Goal: Feedback & Contribution: Contribute content

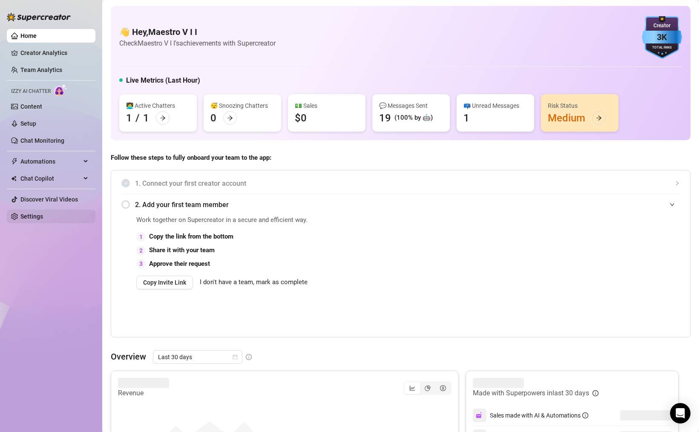
click at [34, 217] on link "Settings" at bounding box center [31, 216] width 23 height 7
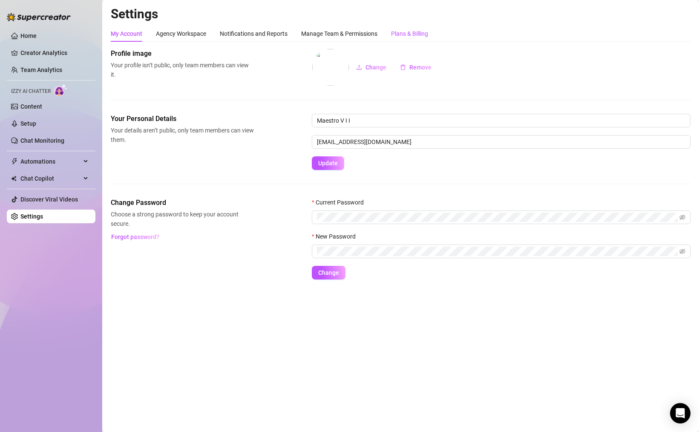
click at [407, 37] on div "Plans & Billing" at bounding box center [409, 33] width 37 height 9
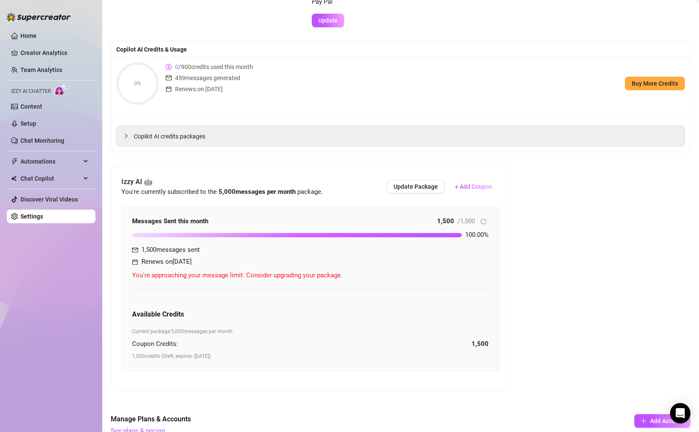
scroll to position [61, 0]
click at [31, 120] on link "Setup" at bounding box center [28, 123] width 16 height 7
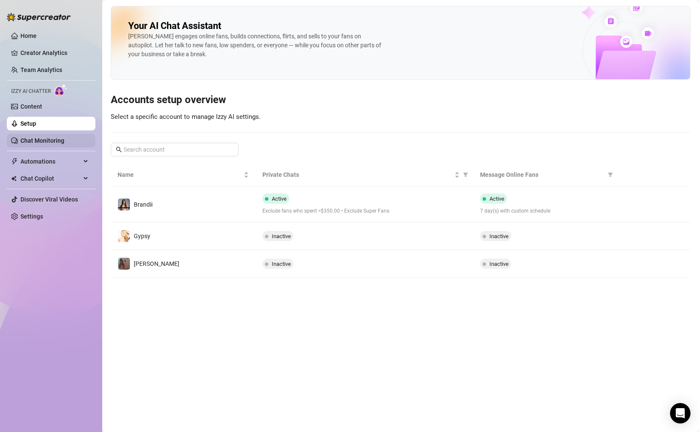
click at [54, 144] on link "Chat Monitoring" at bounding box center [42, 140] width 44 height 7
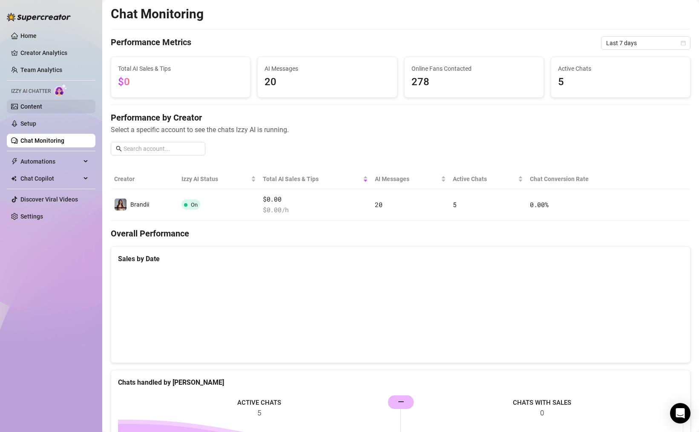
click at [40, 110] on link "Content" at bounding box center [31, 106] width 22 height 7
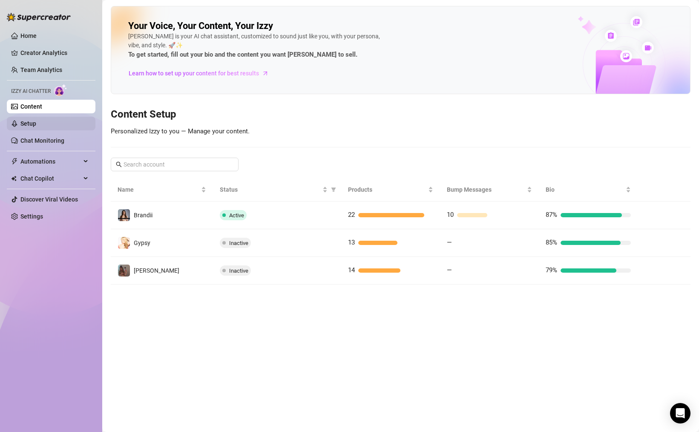
click at [36, 122] on link "Setup" at bounding box center [28, 123] width 16 height 7
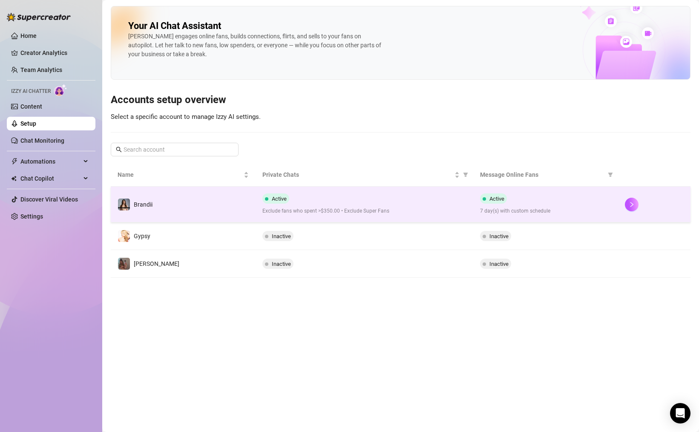
click at [159, 198] on td "Brandii" at bounding box center [183, 205] width 145 height 36
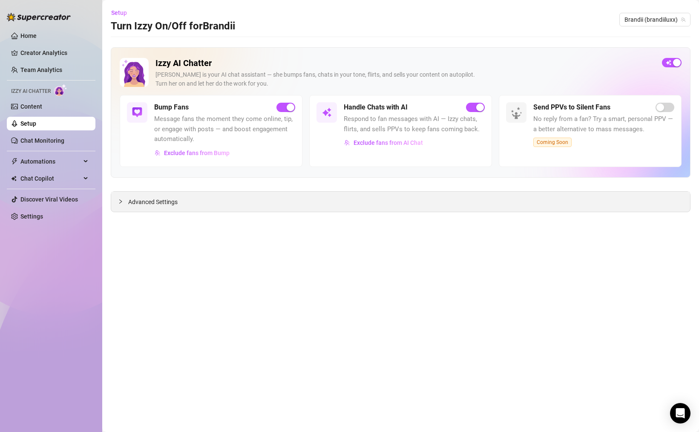
click at [122, 201] on icon "collapsed" at bounding box center [120, 201] width 3 height 4
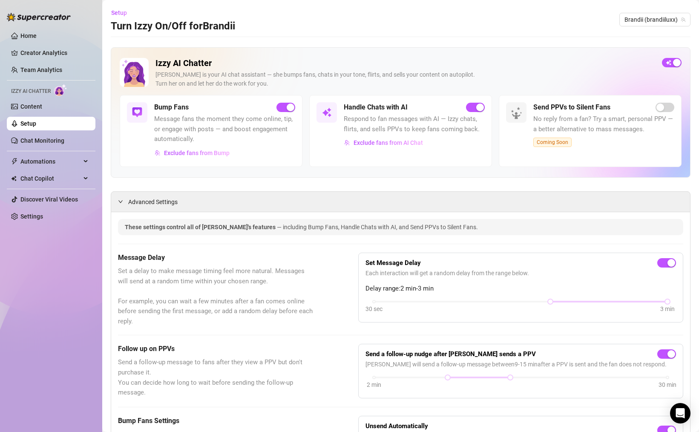
click at [325, 113] on img at bounding box center [327, 112] width 10 height 10
click at [68, 157] on span "Automations" at bounding box center [50, 162] width 60 height 14
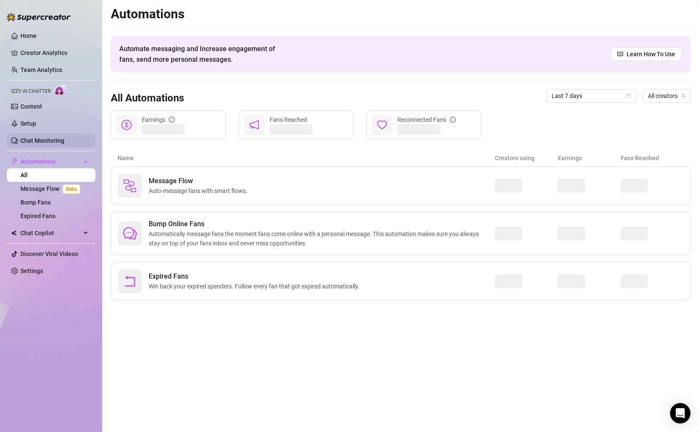
click at [35, 137] on link "Chat Monitoring" at bounding box center [42, 140] width 44 height 7
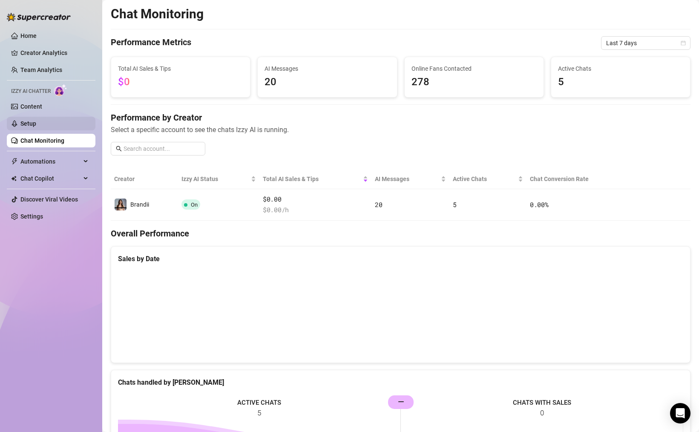
click at [36, 120] on link "Setup" at bounding box center [28, 123] width 16 height 7
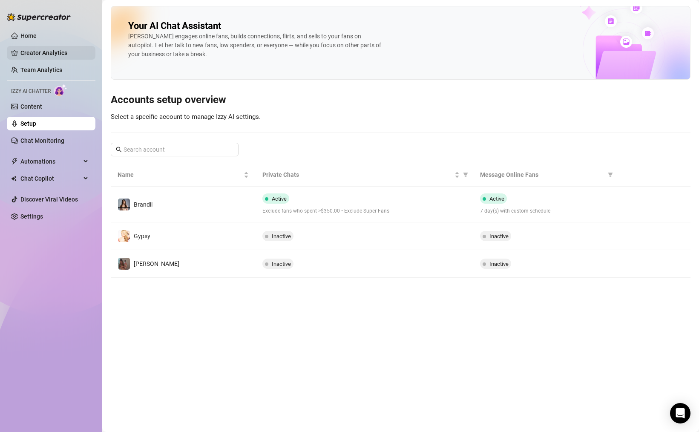
click at [37, 51] on link "Creator Analytics" at bounding box center [54, 53] width 68 height 14
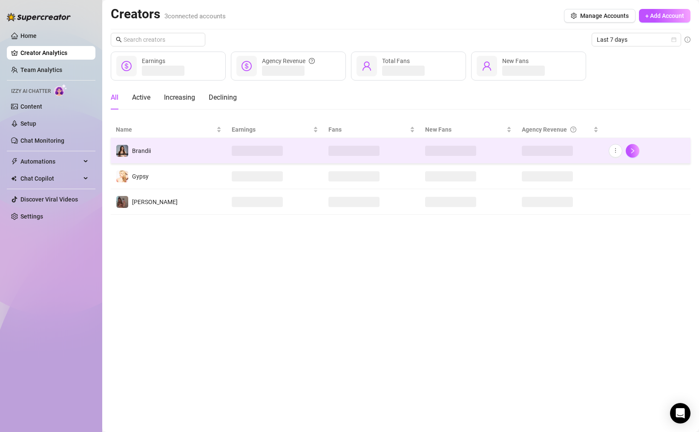
click at [152, 144] on td "Brandii" at bounding box center [169, 151] width 116 height 26
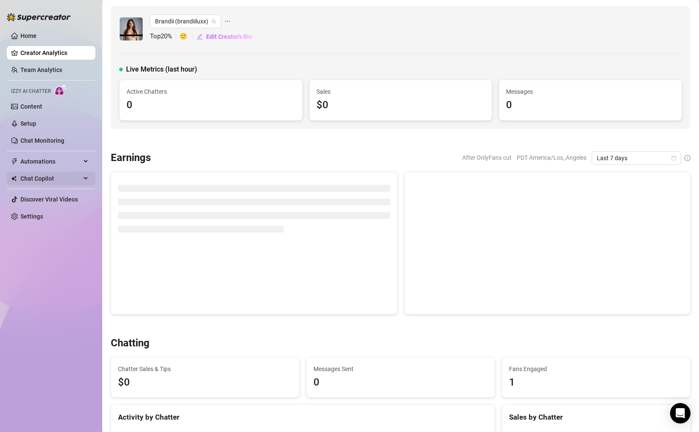
click at [81, 179] on div "Chat Copilot" at bounding box center [51, 179] width 89 height 14
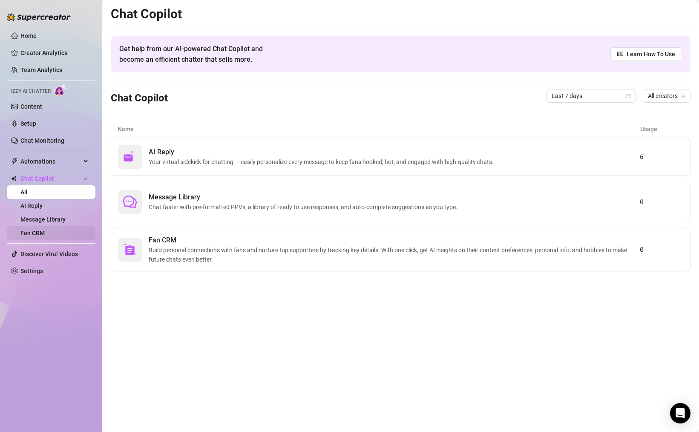
click at [45, 231] on link "Fan CRM" at bounding box center [32, 233] width 24 height 7
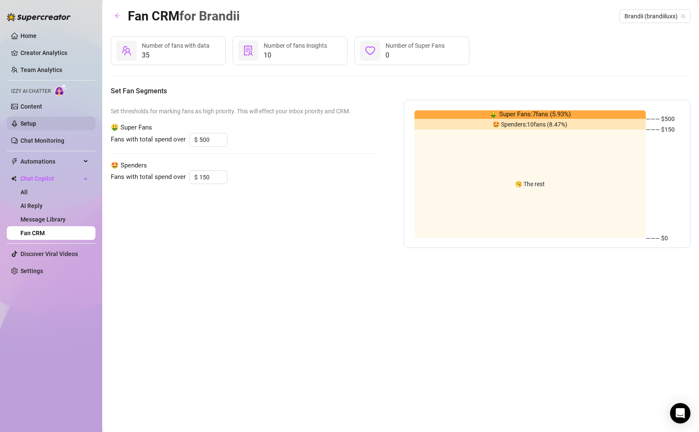
drag, startPoint x: 29, startPoint y: 120, endPoint x: 64, endPoint y: 128, distance: 36.3
click at [29, 120] on link "Setup" at bounding box center [28, 123] width 16 height 7
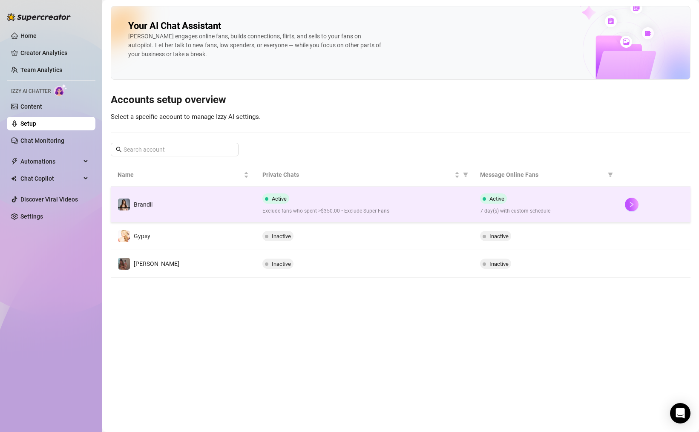
click at [166, 212] on td "Brandii" at bounding box center [183, 205] width 145 height 36
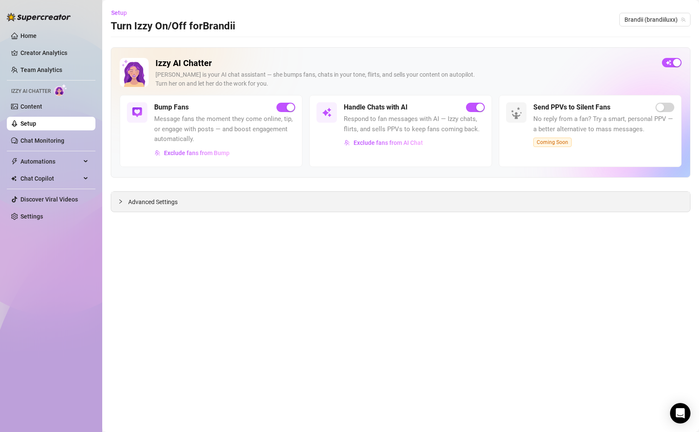
click at [119, 203] on icon "collapsed" at bounding box center [120, 201] width 5 height 5
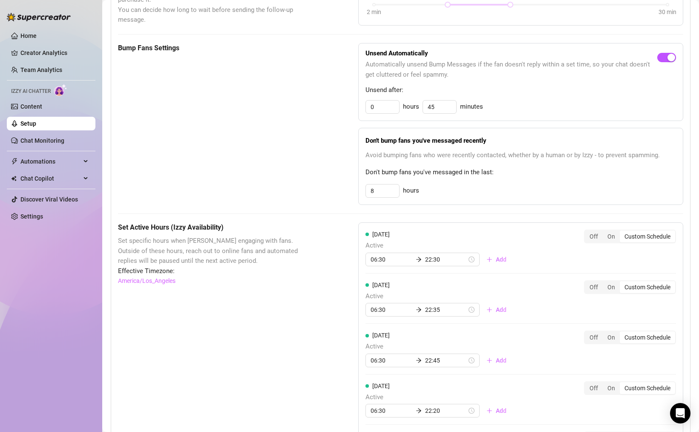
scroll to position [372, 0]
click at [32, 141] on link "Chat Monitoring" at bounding box center [42, 140] width 44 height 7
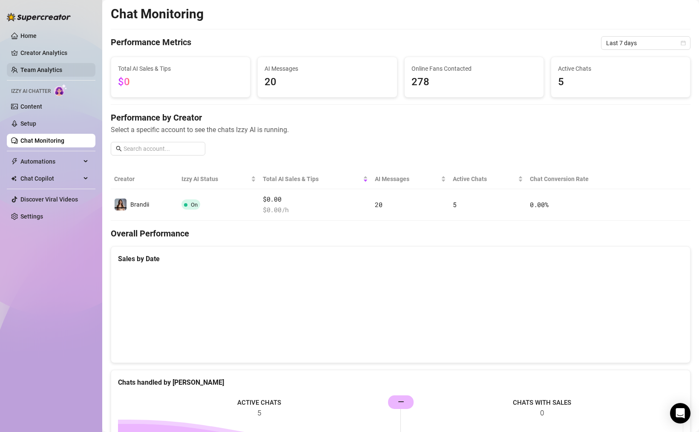
click at [33, 73] on link "Team Analytics" at bounding box center [41, 69] width 42 height 7
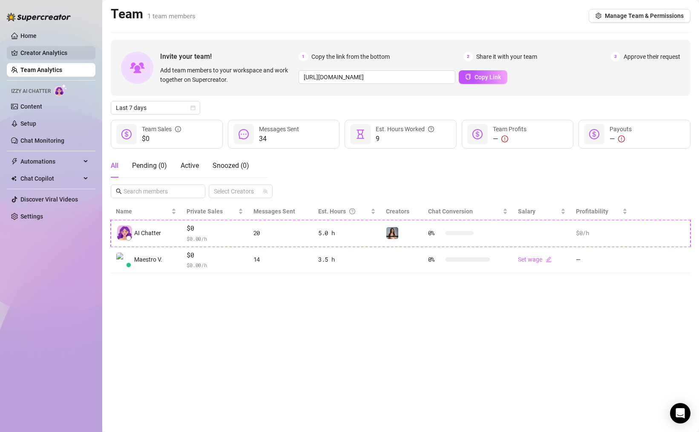
click at [48, 55] on link "Creator Analytics" at bounding box center [54, 53] width 68 height 14
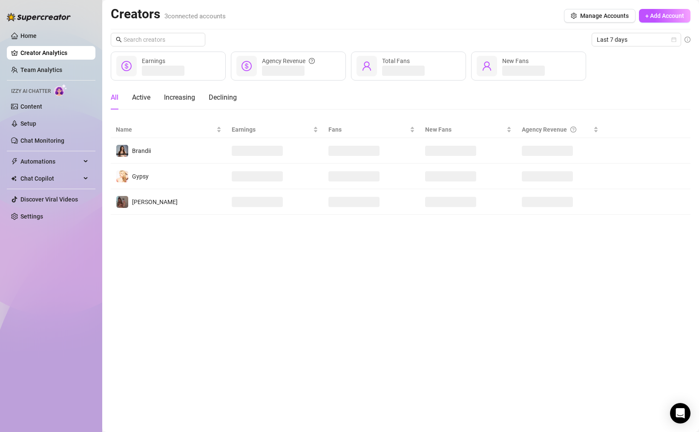
drag, startPoint x: 38, startPoint y: 37, endPoint x: 60, endPoint y: 57, distance: 29.6
click at [37, 37] on link "Home" at bounding box center [28, 35] width 16 height 7
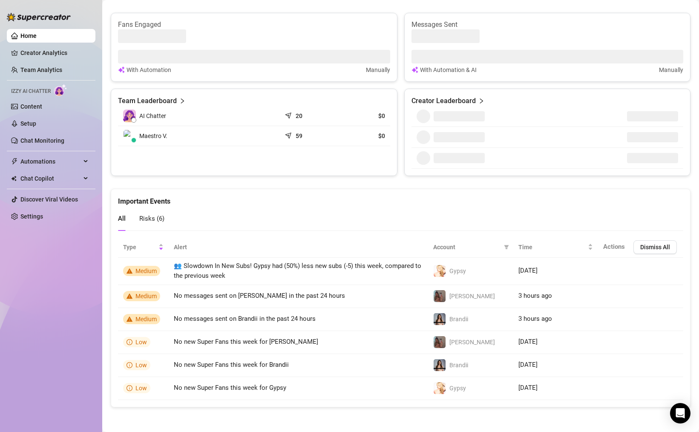
scroll to position [500, 0]
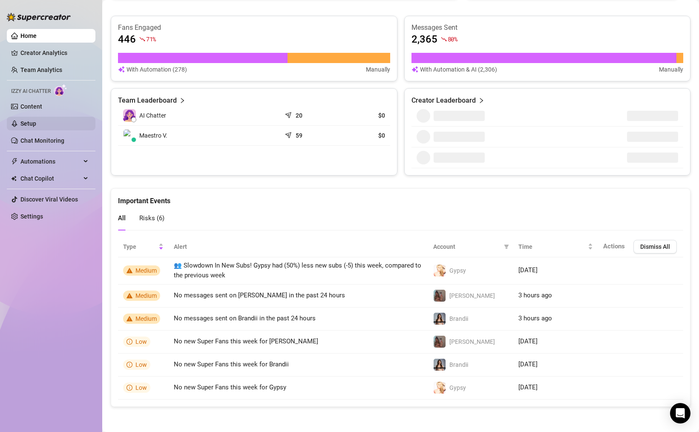
click at [31, 123] on link "Setup" at bounding box center [28, 123] width 16 height 7
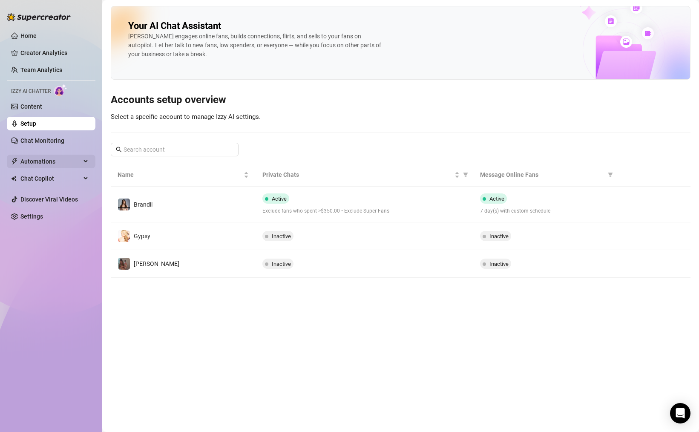
click at [57, 165] on span "Automations" at bounding box center [50, 162] width 60 height 14
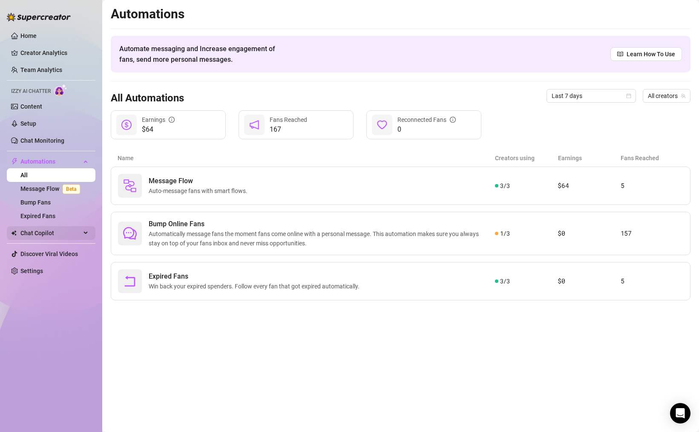
click at [44, 230] on span "Chat Copilot" at bounding box center [50, 233] width 60 height 14
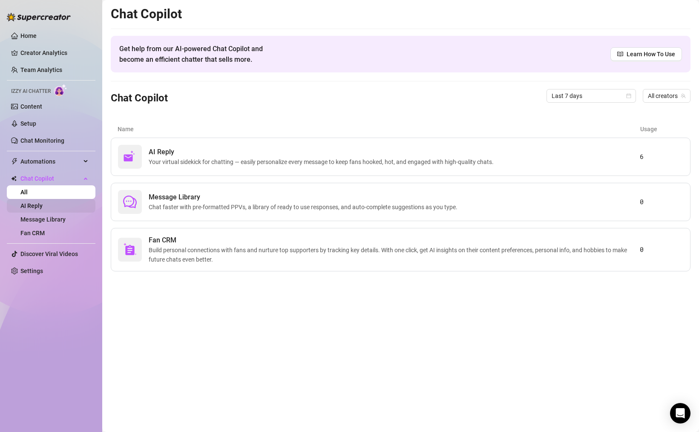
click at [38, 205] on link "AI Reply" at bounding box center [31, 205] width 22 height 7
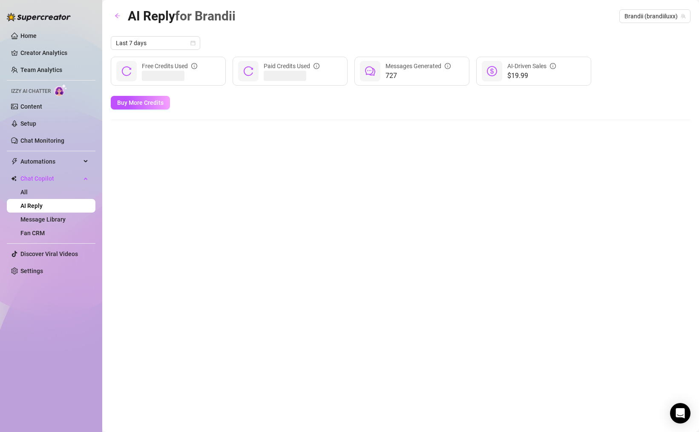
drag, startPoint x: 31, startPoint y: 272, endPoint x: 98, endPoint y: 258, distance: 68.6
click at [31, 272] on link "Settings" at bounding box center [31, 270] width 23 height 7
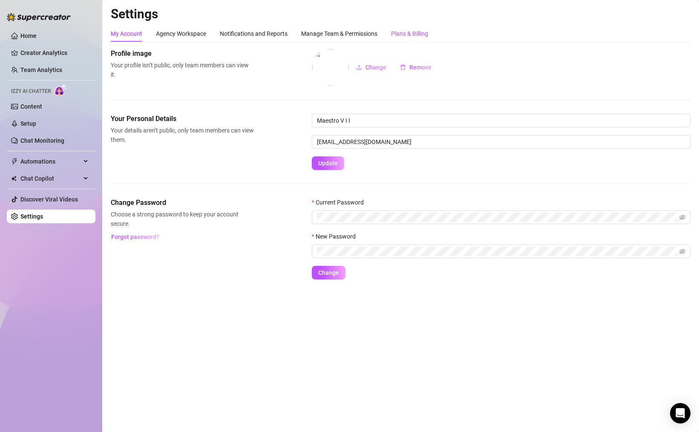
click at [405, 36] on div "Plans & Billing" at bounding box center [409, 33] width 37 height 9
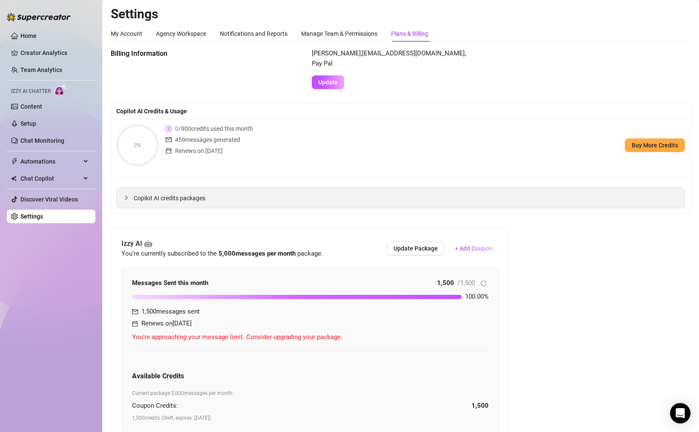
drag, startPoint x: 124, startPoint y: 200, endPoint x: 140, endPoint y: 200, distance: 15.8
click at [124, 200] on icon "collapsed" at bounding box center [125, 197] width 5 height 5
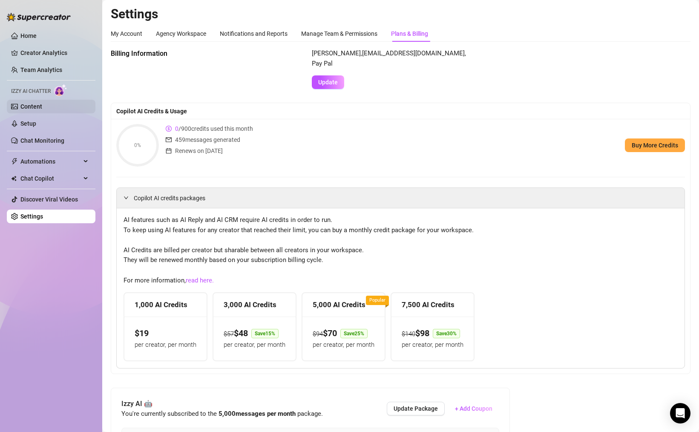
click at [27, 106] on link "Content" at bounding box center [31, 106] width 22 height 7
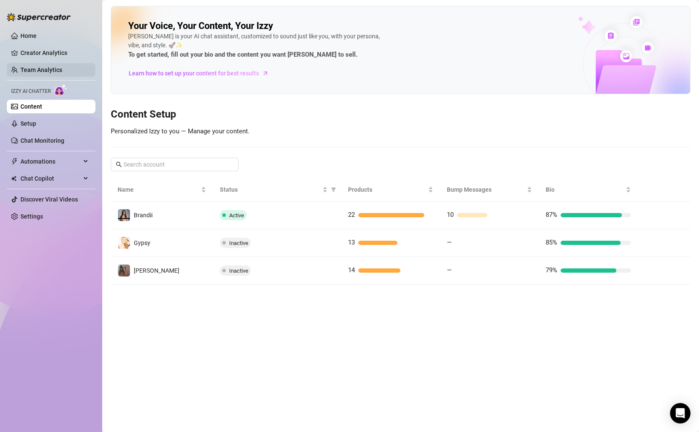
click at [37, 66] on link "Team Analytics" at bounding box center [41, 69] width 42 height 7
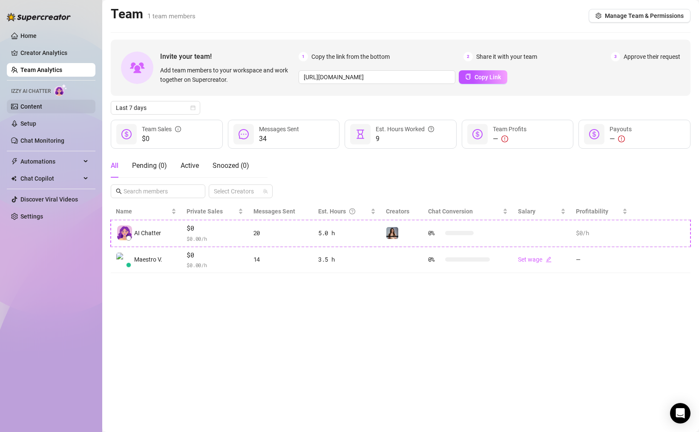
click at [32, 109] on link "Content" at bounding box center [31, 106] width 22 height 7
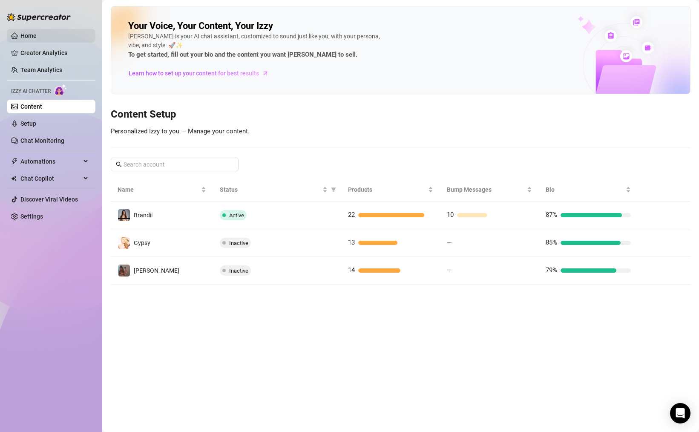
click at [31, 35] on link "Home" at bounding box center [28, 35] width 16 height 7
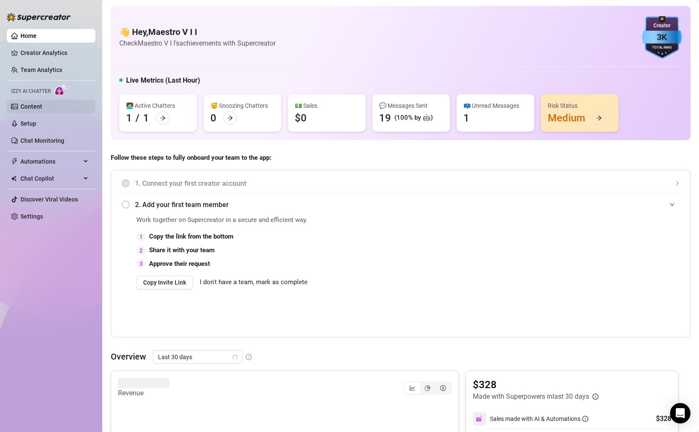
click at [29, 105] on link "Content" at bounding box center [31, 106] width 22 height 7
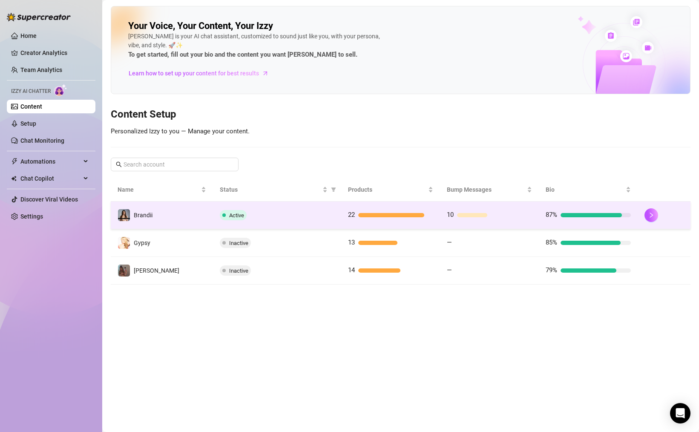
click at [200, 218] on td "Brandii" at bounding box center [162, 215] width 102 height 28
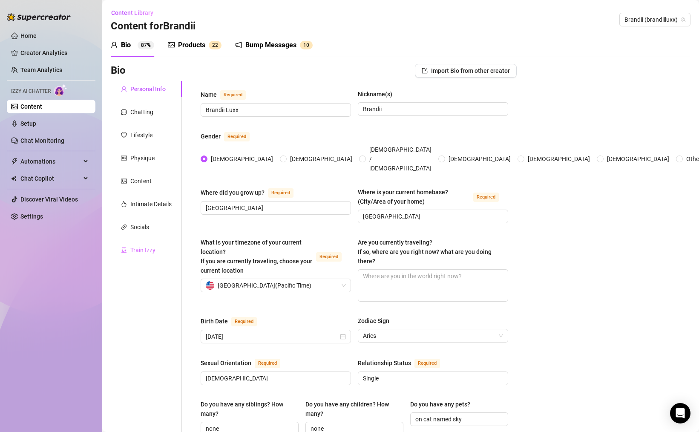
click at [143, 257] on div "Train Izzy" at bounding box center [146, 250] width 71 height 16
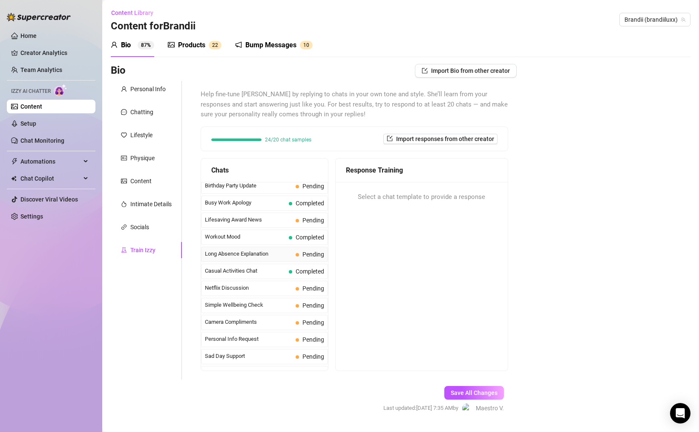
scroll to position [764, 0]
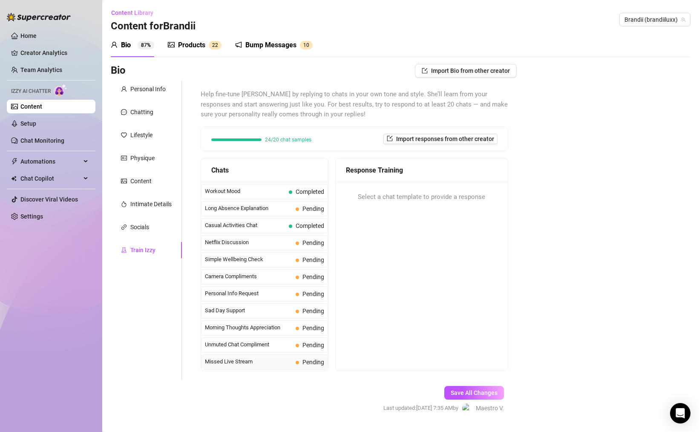
click at [242, 358] on span "Missed Live Stream" at bounding box center [248, 361] width 87 height 9
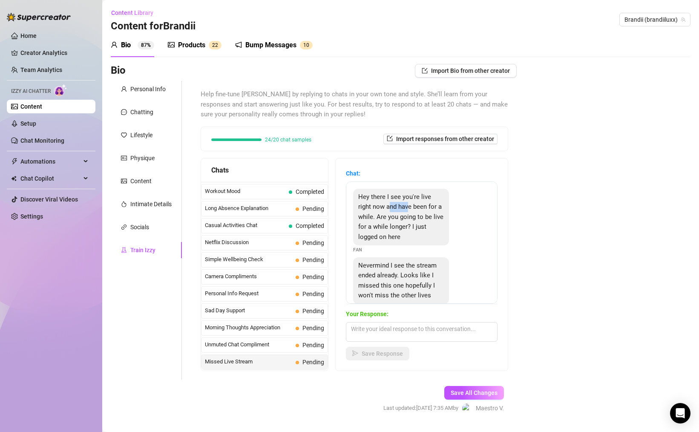
drag, startPoint x: 399, startPoint y: 206, endPoint x: 431, endPoint y: 215, distance: 34.0
click at [425, 214] on span "Hey there I see you're live right now and have been for a while. Are you going …" at bounding box center [400, 217] width 85 height 48
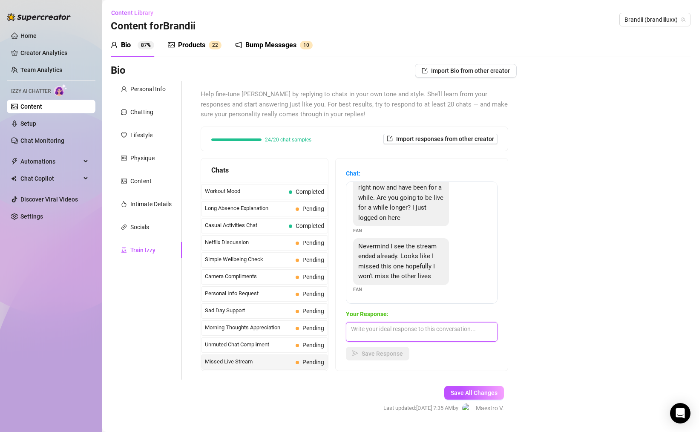
click at [422, 325] on textarea at bounding box center [422, 332] width 152 height 20
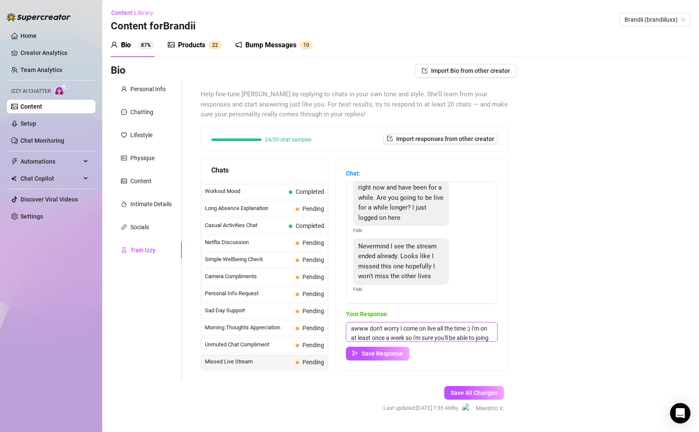
scroll to position [10, 0]
type textarea "awww don't worry I come on live all the time :) I'm on at least once a week so …"
click at [389, 353] on span "Save Response" at bounding box center [382, 353] width 41 height 7
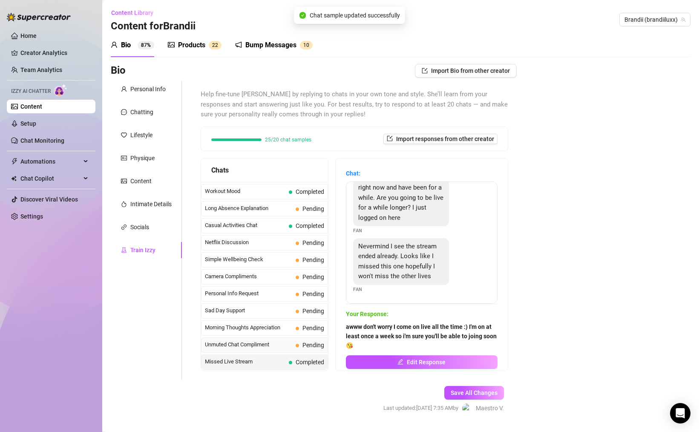
drag, startPoint x: 253, startPoint y: 345, endPoint x: 290, endPoint y: 347, distance: 37.1
click at [253, 345] on span "Unmuted Chat Compliment" at bounding box center [248, 344] width 87 height 9
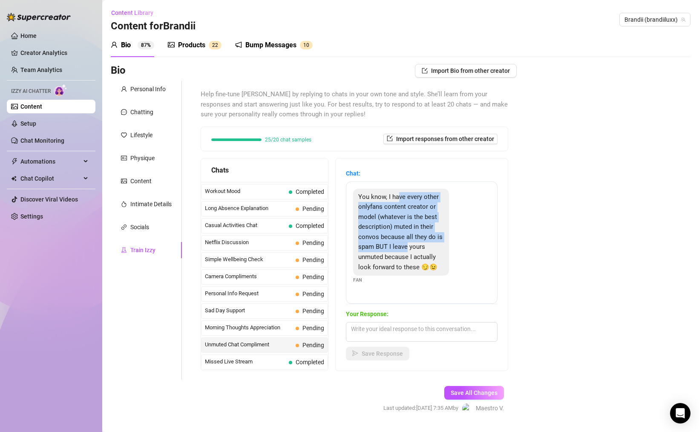
drag, startPoint x: 401, startPoint y: 197, endPoint x: 408, endPoint y: 247, distance: 51.1
click at [408, 247] on span "You know, I have every other onlyfans content creator or model (whatever is the…" at bounding box center [400, 232] width 84 height 78
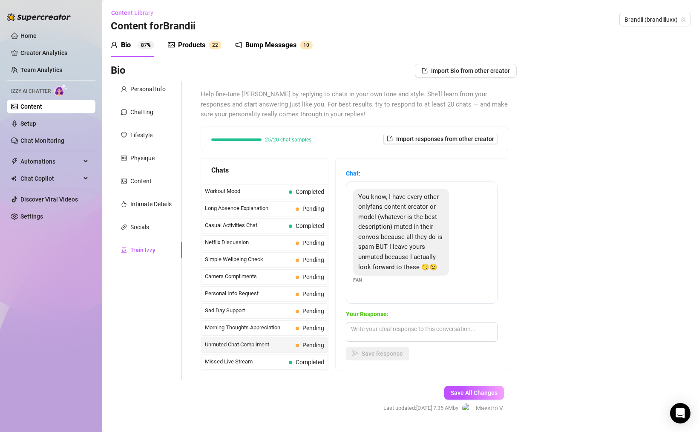
drag, startPoint x: 388, startPoint y: 259, endPoint x: 409, endPoint y: 264, distance: 21.0
click at [400, 259] on span "You know, I have every other onlyfans content creator or model (whatever is the…" at bounding box center [400, 232] width 84 height 78
click at [389, 333] on textarea at bounding box center [422, 332] width 152 height 20
type textarea "awww ☺️ yes that's because i'm the best lol"
click at [372, 354] on span "Save Response" at bounding box center [382, 353] width 41 height 7
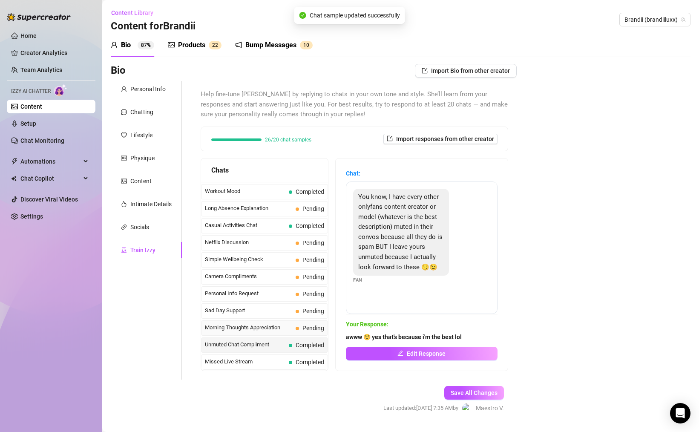
click at [274, 327] on span "Morning Thoughts Appreciation" at bounding box center [248, 327] width 87 height 9
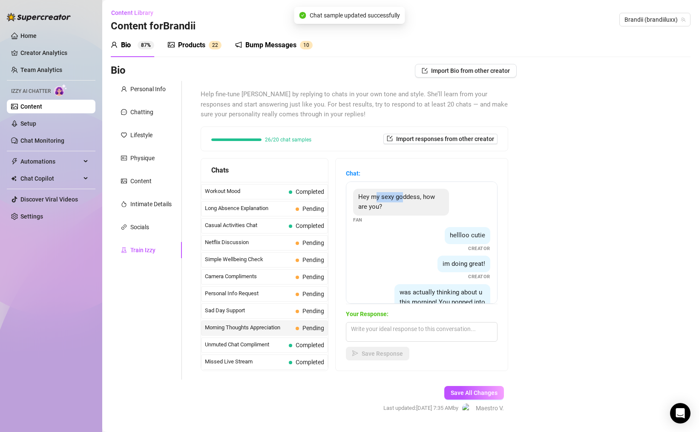
drag, startPoint x: 418, startPoint y: 198, endPoint x: 431, endPoint y: 198, distance: 13.2
click at [423, 198] on span "Hey my sexy goddess, how are you?" at bounding box center [396, 202] width 77 height 18
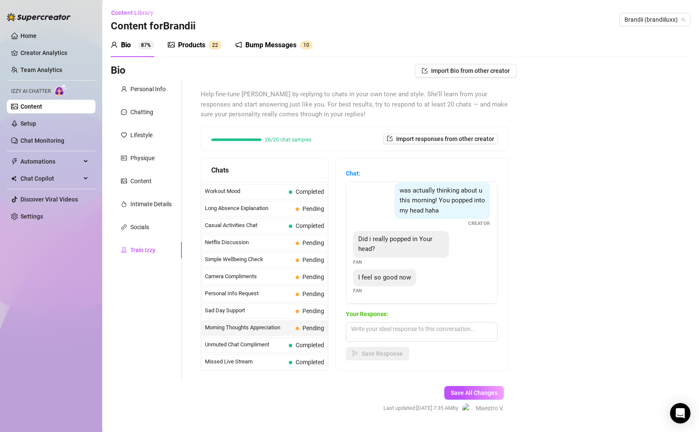
scroll to position [103, 0]
drag, startPoint x: 373, startPoint y: 239, endPoint x: 416, endPoint y: 241, distance: 43.1
click at [410, 241] on span "Did i really popped in Your head?" at bounding box center [395, 243] width 74 height 18
click at [405, 329] on textarea at bounding box center [422, 332] width 152 height 20
type textarea "yes you did haha ☺️😘"
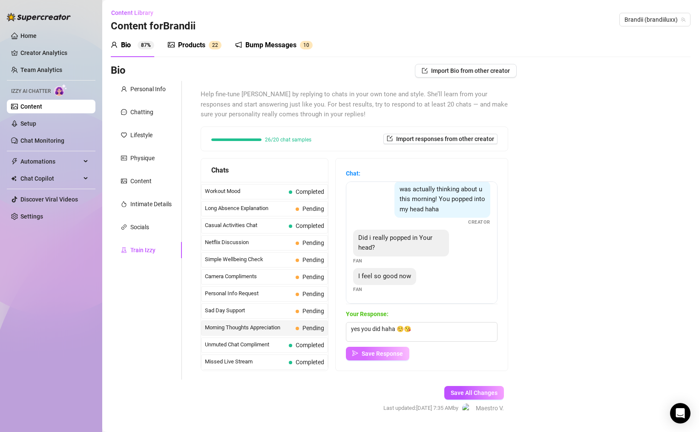
click at [391, 355] on span "Save Response" at bounding box center [382, 353] width 41 height 7
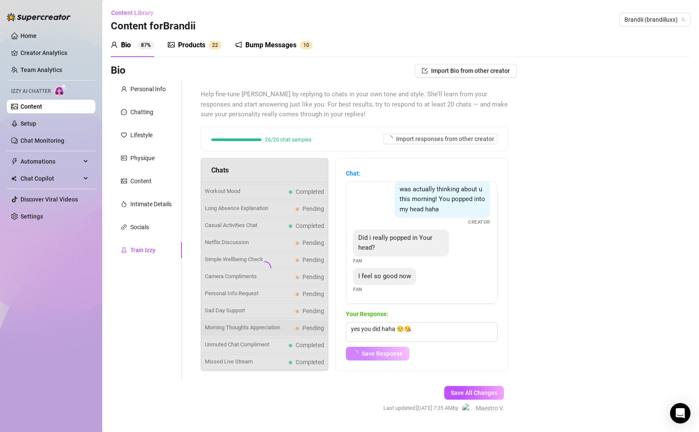
scroll to position [93, 0]
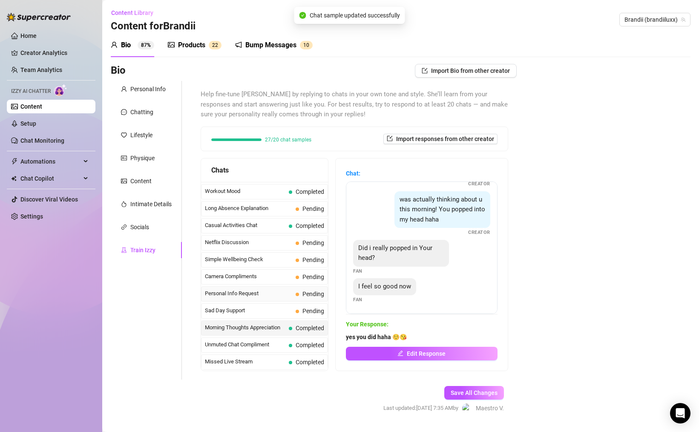
click at [241, 297] on span "Personal Info Request" at bounding box center [248, 293] width 87 height 9
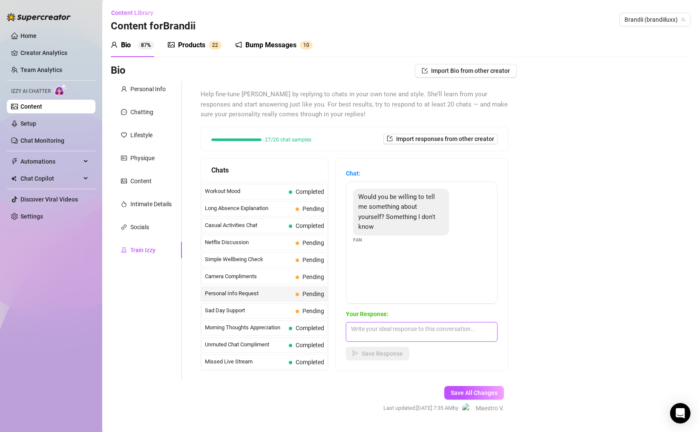
click at [418, 330] on textarea at bounding box center [422, 332] width 152 height 20
type textarea "sure what do you want to know? i'm an open book lol"
click at [398, 350] on span "Save Response" at bounding box center [382, 353] width 41 height 7
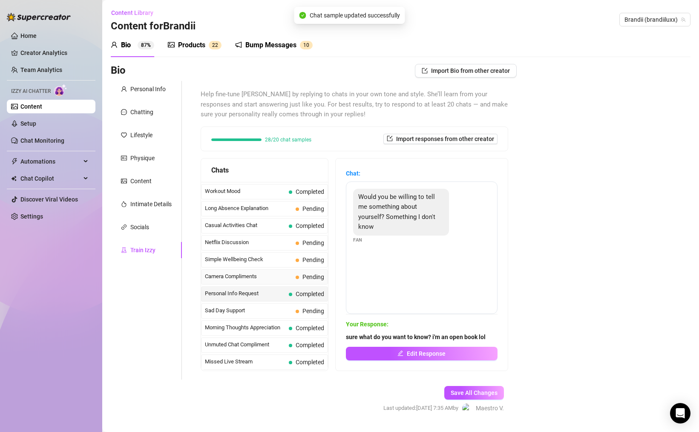
click at [279, 273] on span "Camera Compliments" at bounding box center [248, 276] width 87 height 9
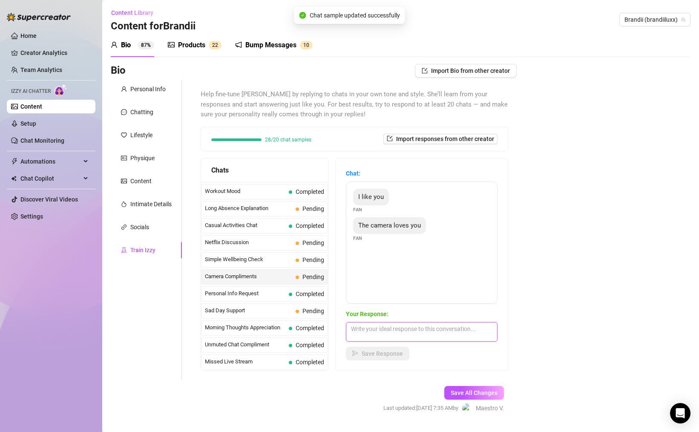
click at [441, 330] on textarea at bounding box center [422, 332] width 152 height 20
type textarea "o"
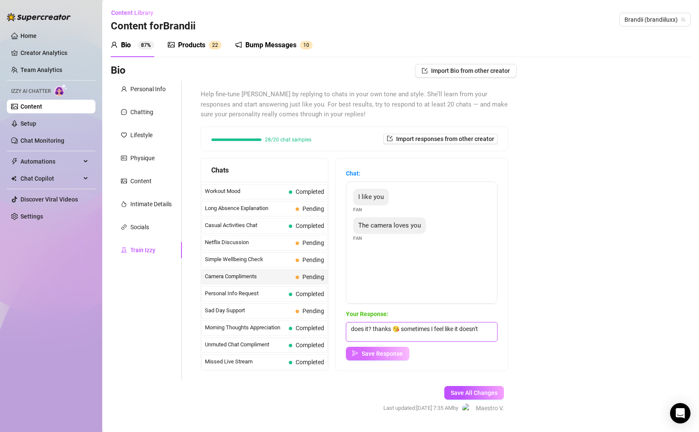
type textarea "does it? thanks 😘 sometimes I feel like it doesn't"
click at [402, 352] on button "Save Response" at bounding box center [377, 354] width 63 height 14
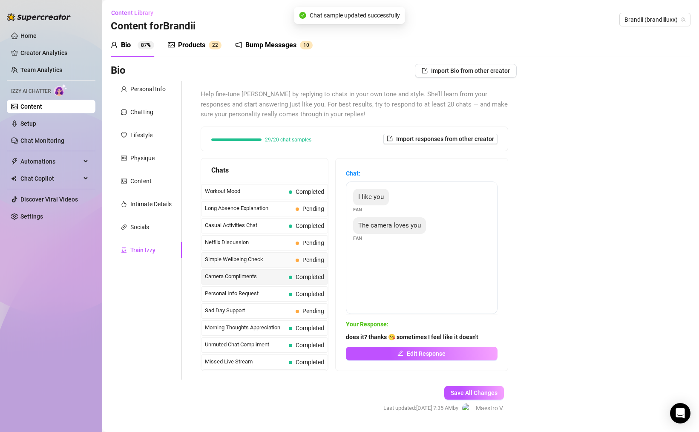
click at [249, 261] on span "Simple Wellbeing Check" at bounding box center [248, 259] width 87 height 9
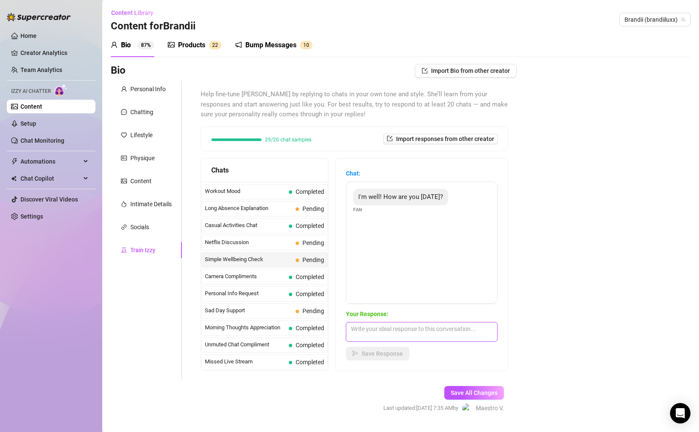
click at [437, 328] on textarea at bounding box center [422, 332] width 152 height 20
type textarea "I'm goooood 😎 how are you doing? what are you up to [DATE]?"
click at [388, 352] on span "Save Response" at bounding box center [382, 353] width 41 height 7
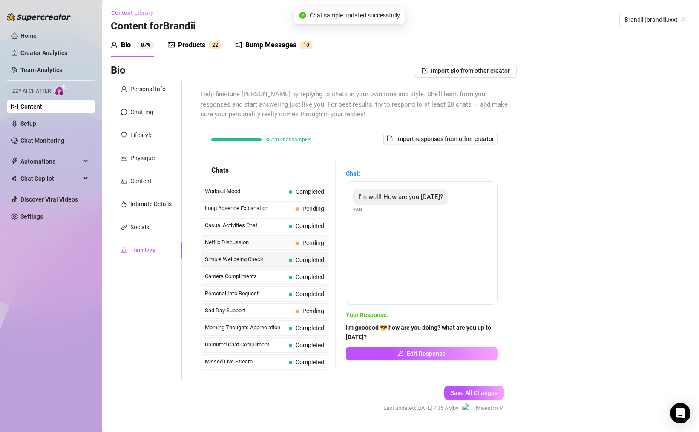
click at [263, 241] on span "Netflix Discussion" at bounding box center [248, 242] width 87 height 9
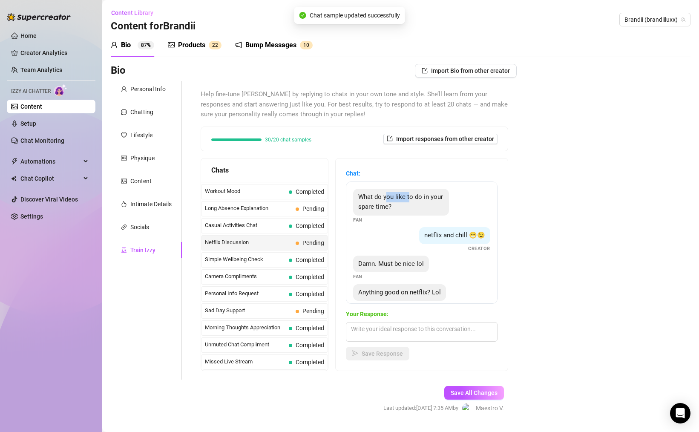
drag, startPoint x: 399, startPoint y: 198, endPoint x: 415, endPoint y: 202, distance: 16.7
click at [411, 200] on span "What do you like to do in your spare time?" at bounding box center [400, 202] width 85 height 18
drag, startPoint x: 436, startPoint y: 236, endPoint x: 471, endPoint y: 238, distance: 35.0
click at [469, 238] on span "netflix and chill 😁😉" at bounding box center [454, 235] width 61 height 8
drag, startPoint x: 380, startPoint y: 262, endPoint x: 471, endPoint y: 260, distance: 90.7
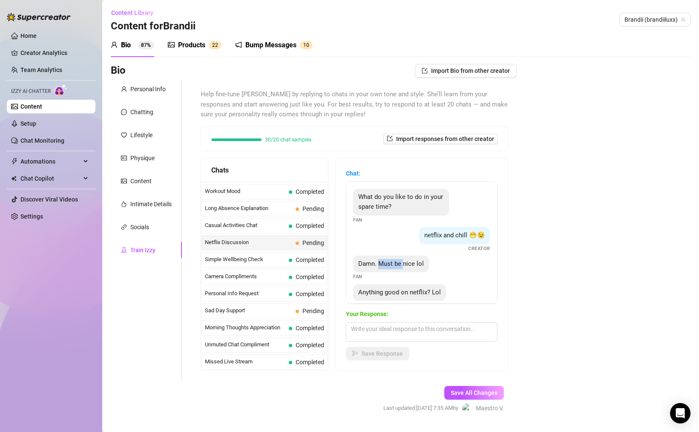
click at [422, 264] on span "Damn. Must be nice lol" at bounding box center [391, 264] width 66 height 8
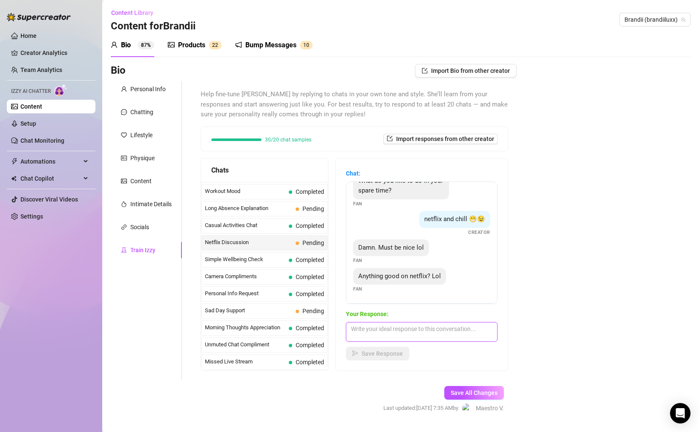
click at [419, 324] on textarea at bounding box center [422, 332] width 152 height 20
click at [460, 324] on textarea "I mean... depends what you're into but i've been catching up on Love Island, an…" at bounding box center [422, 332] width 152 height 20
type textarea "I mean... depends what you're into but i've been catching up on [GEOGRAPHIC_DAT…"
click at [382, 354] on span "Save Response" at bounding box center [382, 353] width 41 height 7
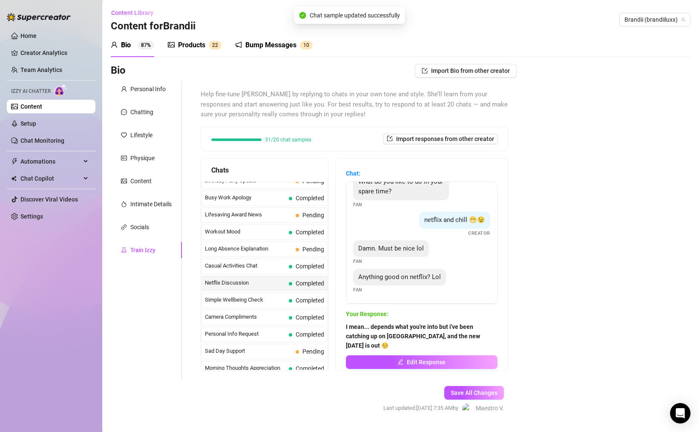
scroll to position [709, 0]
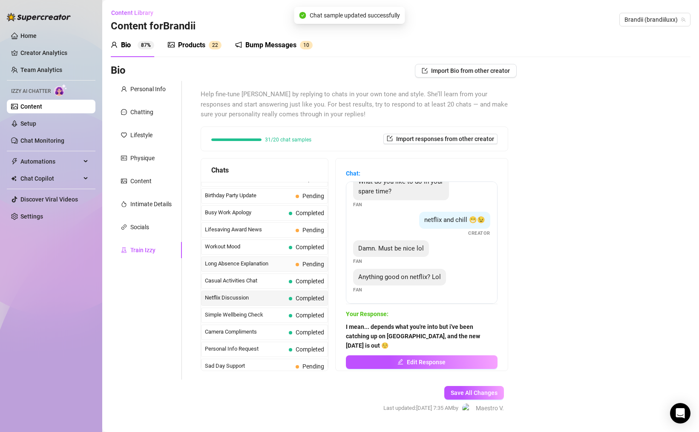
click at [262, 261] on span "Long Absence Explanation" at bounding box center [248, 263] width 87 height 9
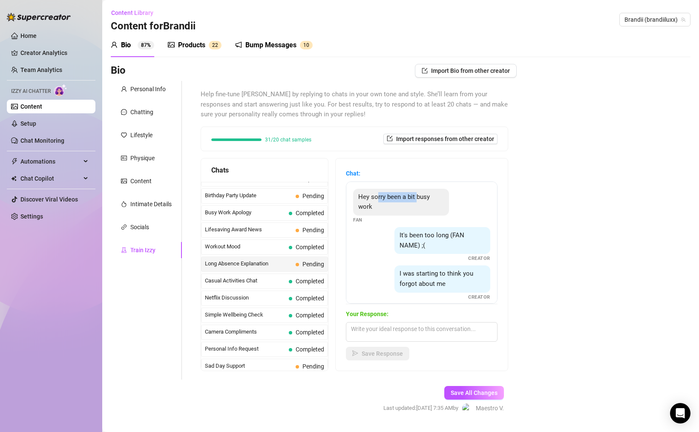
drag, startPoint x: 399, startPoint y: 199, endPoint x: 425, endPoint y: 203, distance: 25.8
click at [416, 201] on div "Hey sorry been a bit busy work" at bounding box center [401, 202] width 96 height 27
drag, startPoint x: 422, startPoint y: 237, endPoint x: 469, endPoint y: 242, distance: 47.1
click at [458, 241] on div "It's been too long (FAN NAME) ;(" at bounding box center [442, 240] width 96 height 27
drag, startPoint x: 406, startPoint y: 274, endPoint x: 444, endPoint y: 275, distance: 38.3
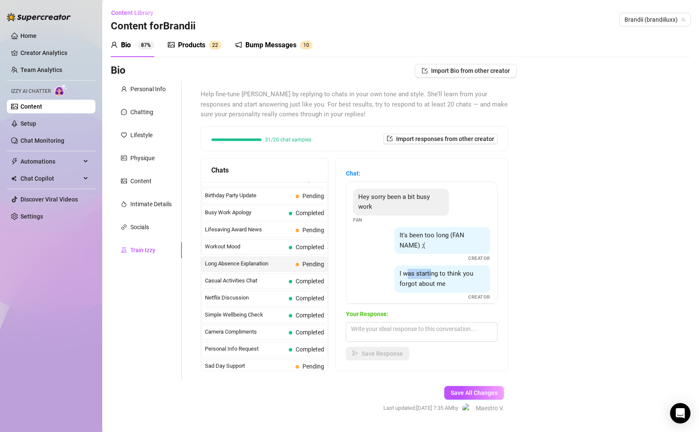
click at [441, 275] on span "I was starting to think you forgot about me" at bounding box center [436, 279] width 74 height 18
click at [425, 330] on textarea at bounding box center [422, 332] width 152 height 20
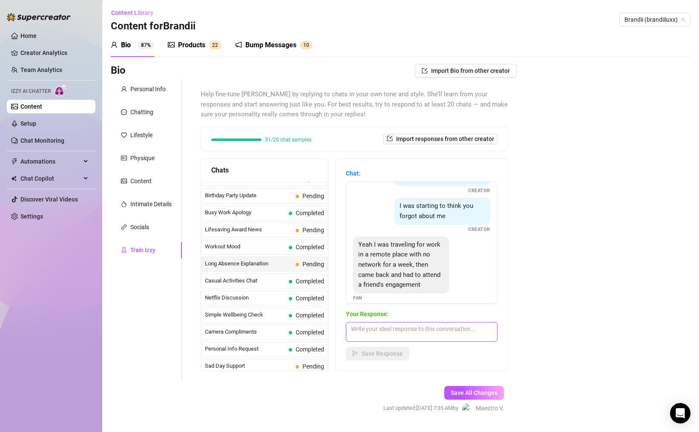
scroll to position [76, 0]
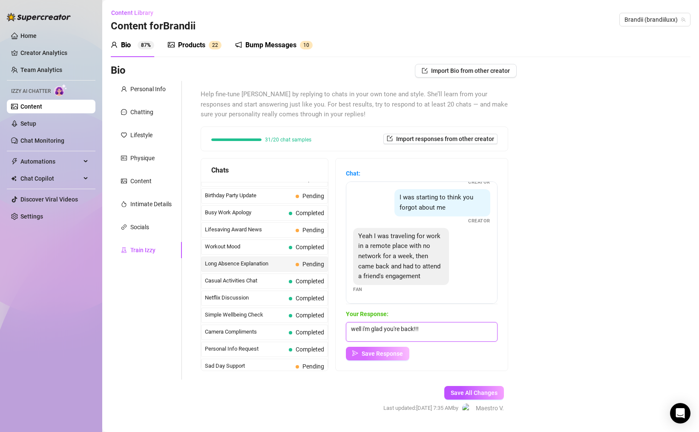
type textarea "well i'm glad you're back!!!"
click at [363, 352] on span "Save Response" at bounding box center [382, 353] width 41 height 7
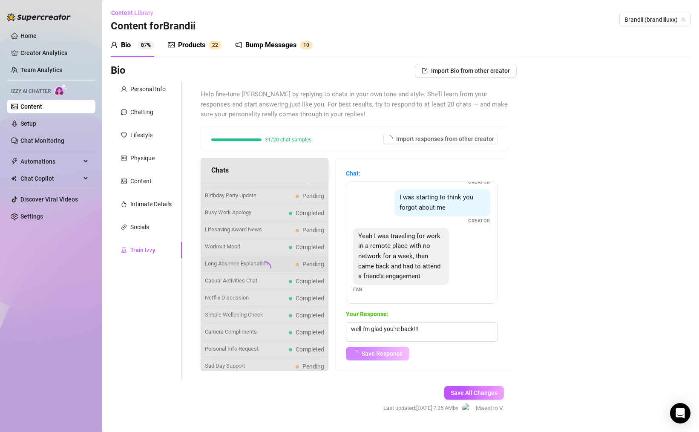
scroll to position [66, 0]
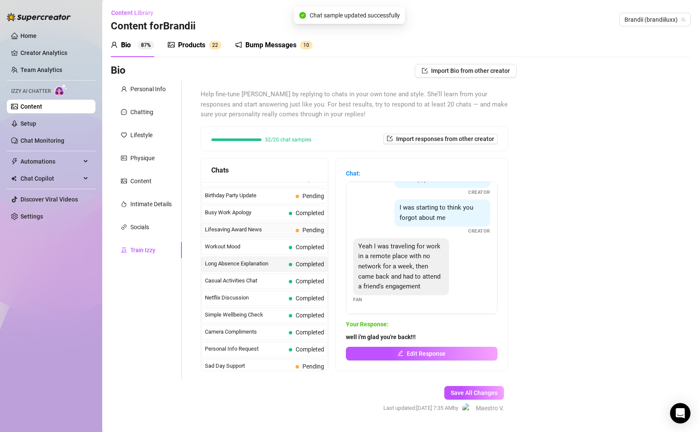
click at [267, 231] on span "Lifesaving Award News" at bounding box center [248, 229] width 87 height 9
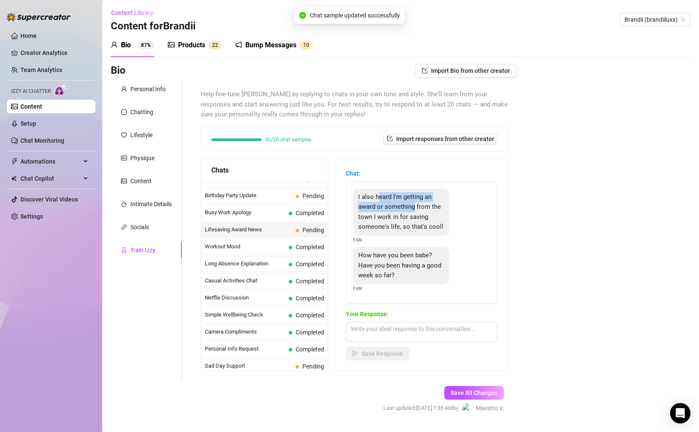
drag, startPoint x: 377, startPoint y: 198, endPoint x: 420, endPoint y: 213, distance: 45.4
click at [415, 209] on span "I also heard I'm getting an award or something from the town I work in for savi…" at bounding box center [400, 212] width 85 height 38
drag, startPoint x: 440, startPoint y: 227, endPoint x: 454, endPoint y: 232, distance: 13.9
click at [450, 231] on div "I also heard I'm getting an award or something from the town I work in for savi…" at bounding box center [421, 216] width 137 height 55
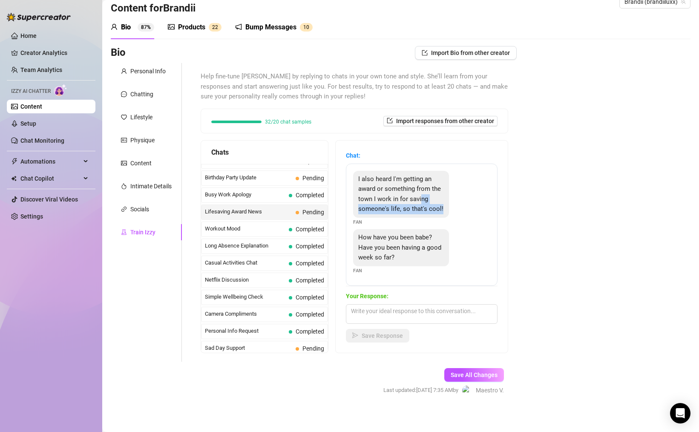
scroll to position [20, 0]
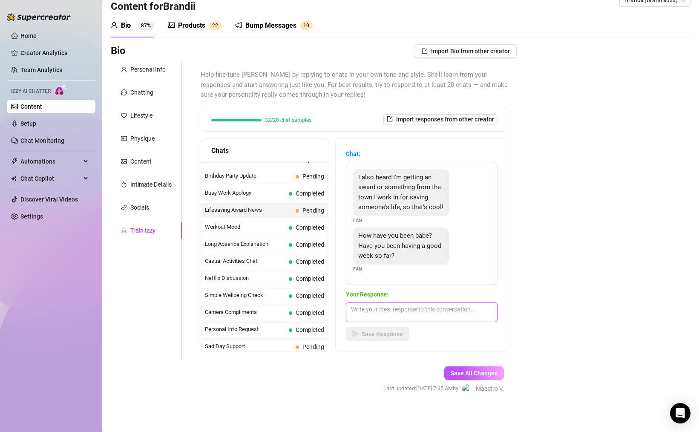
click at [411, 313] on textarea at bounding box center [422, 312] width 152 height 20
type textarea "oh whaaat? what happened? tell me about it!"
click at [388, 337] on button "Save Response" at bounding box center [377, 334] width 63 height 14
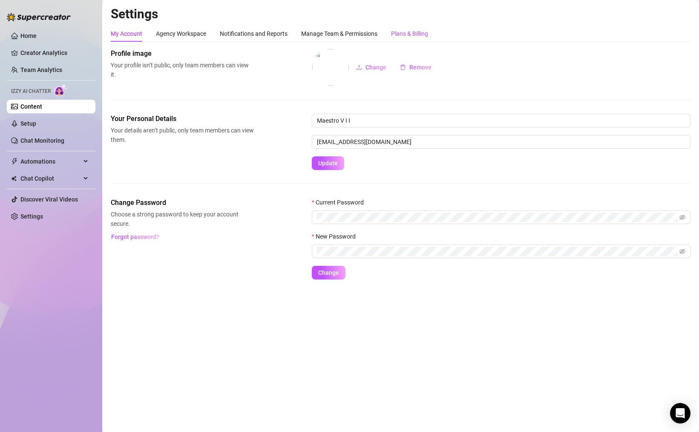
click at [401, 37] on div "Plans & Billing" at bounding box center [409, 33] width 37 height 9
